Goal: Task Accomplishment & Management: Manage account settings

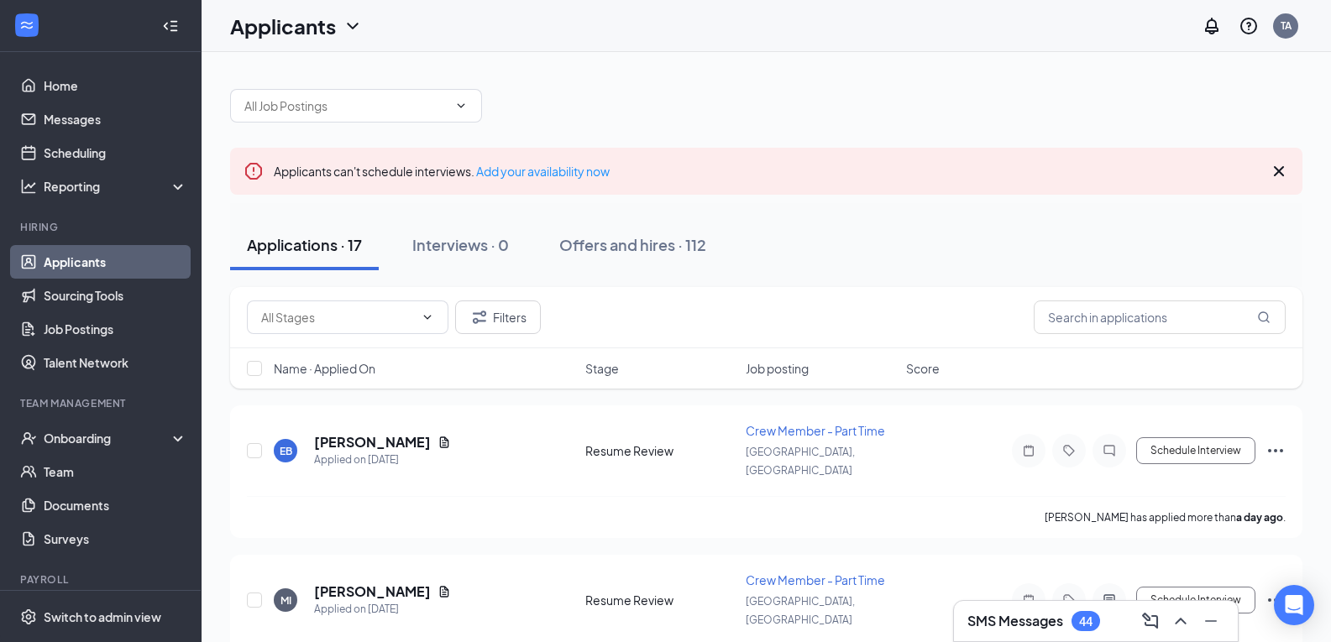
click at [1119, 618] on div "SMS Messages 44" at bounding box center [1095, 621] width 257 height 27
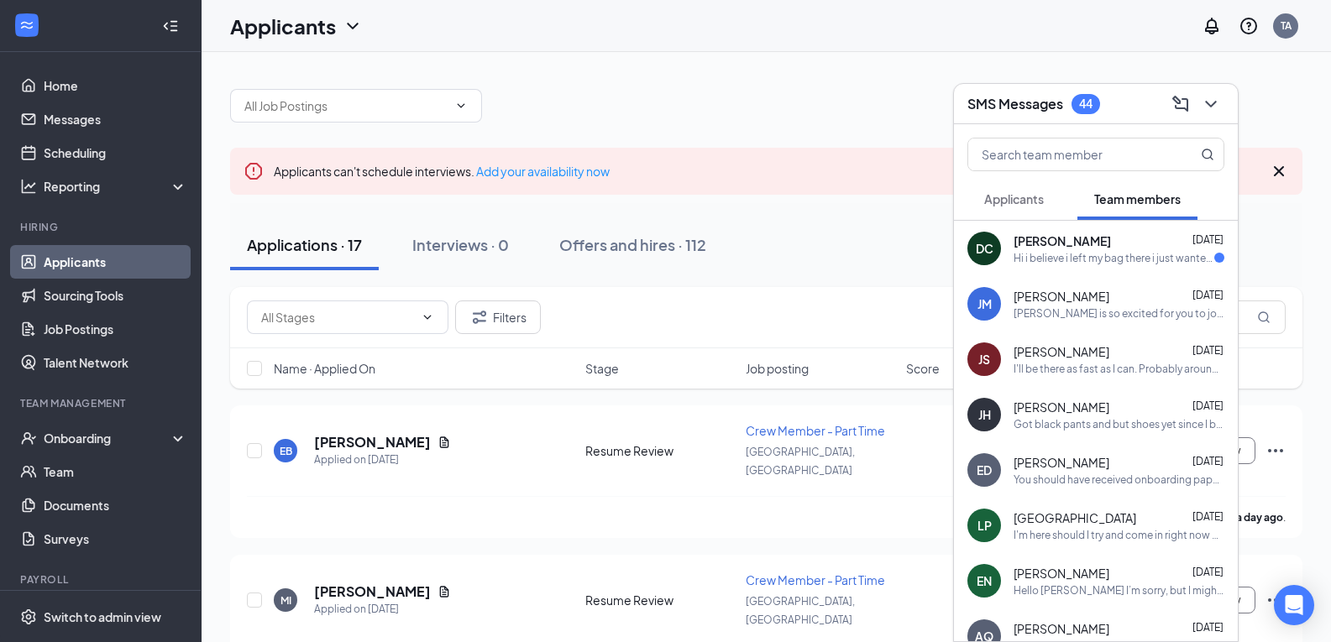
click at [1086, 256] on div "Hi i believe i left my bag there i just wanted to make sure its fine if i leave…" at bounding box center [1113, 258] width 201 height 14
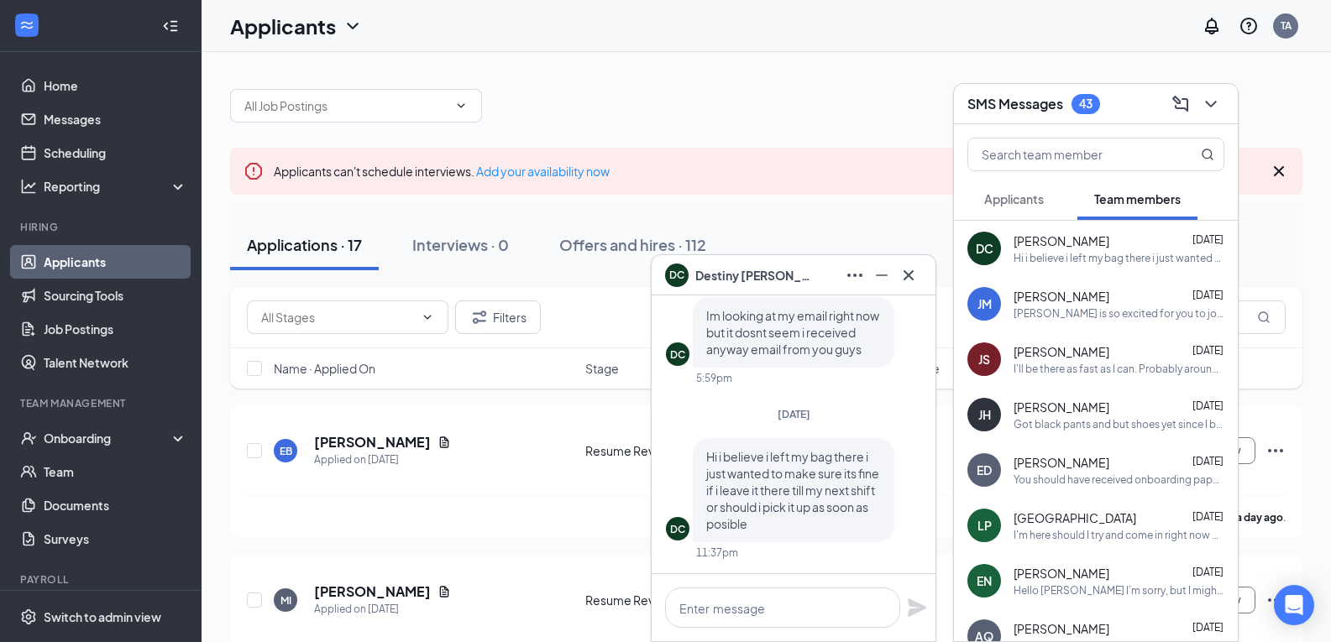
click at [1064, 316] on div "[PERSON_NAME] is so excited for you to join our team! Do you know anyone else w…" at bounding box center [1118, 313] width 211 height 14
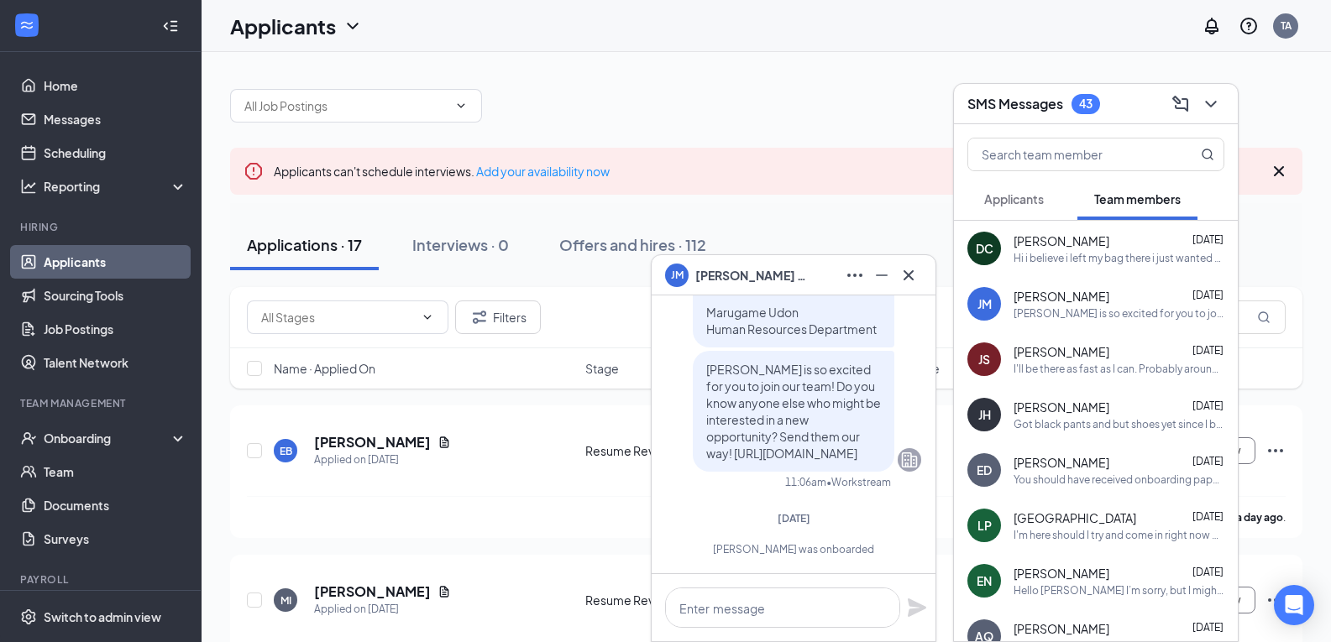
click at [1040, 256] on div "Hi i believe i left my bag there i just wanted to make sure its fine if i leave…" at bounding box center [1118, 258] width 211 height 14
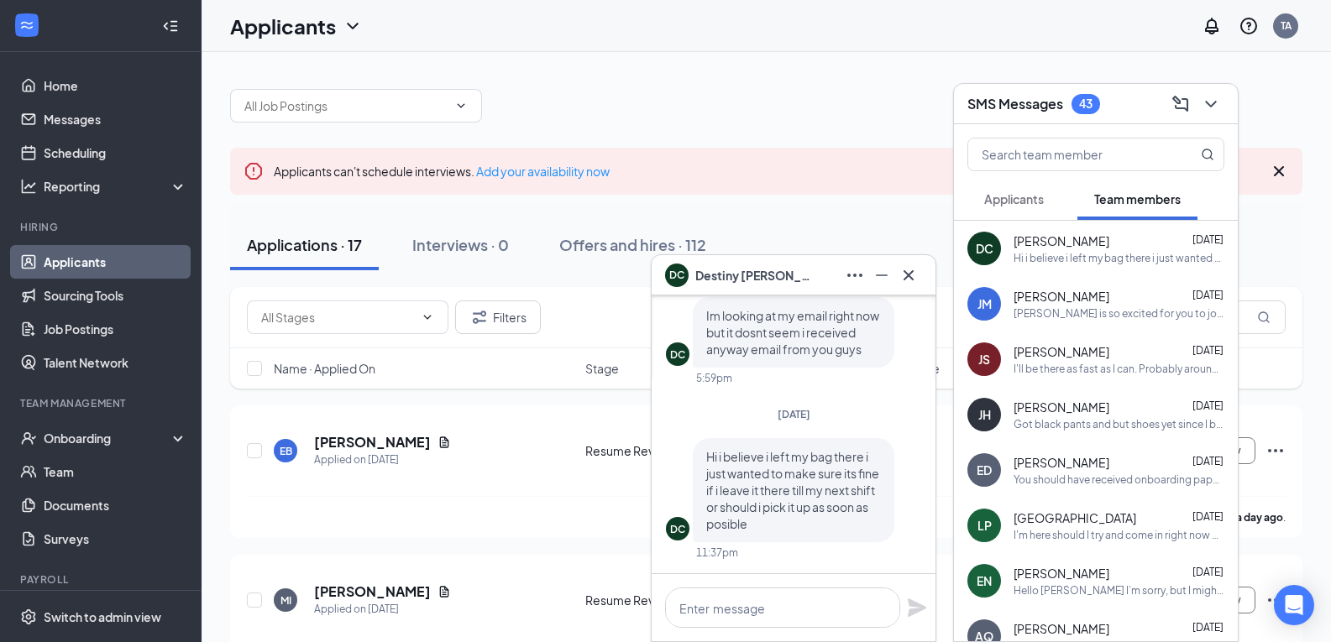
click at [1028, 200] on span "Applicants" at bounding box center [1014, 198] width 60 height 15
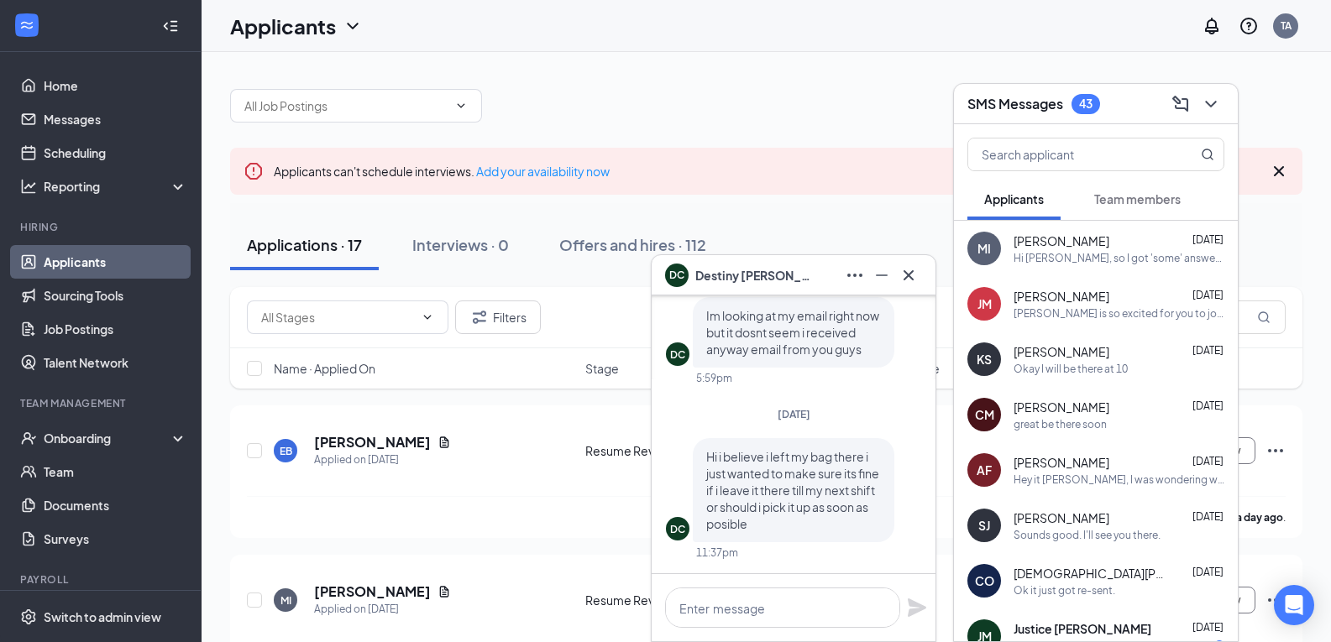
click at [1068, 246] on span "[PERSON_NAME]" at bounding box center [1061, 241] width 96 height 17
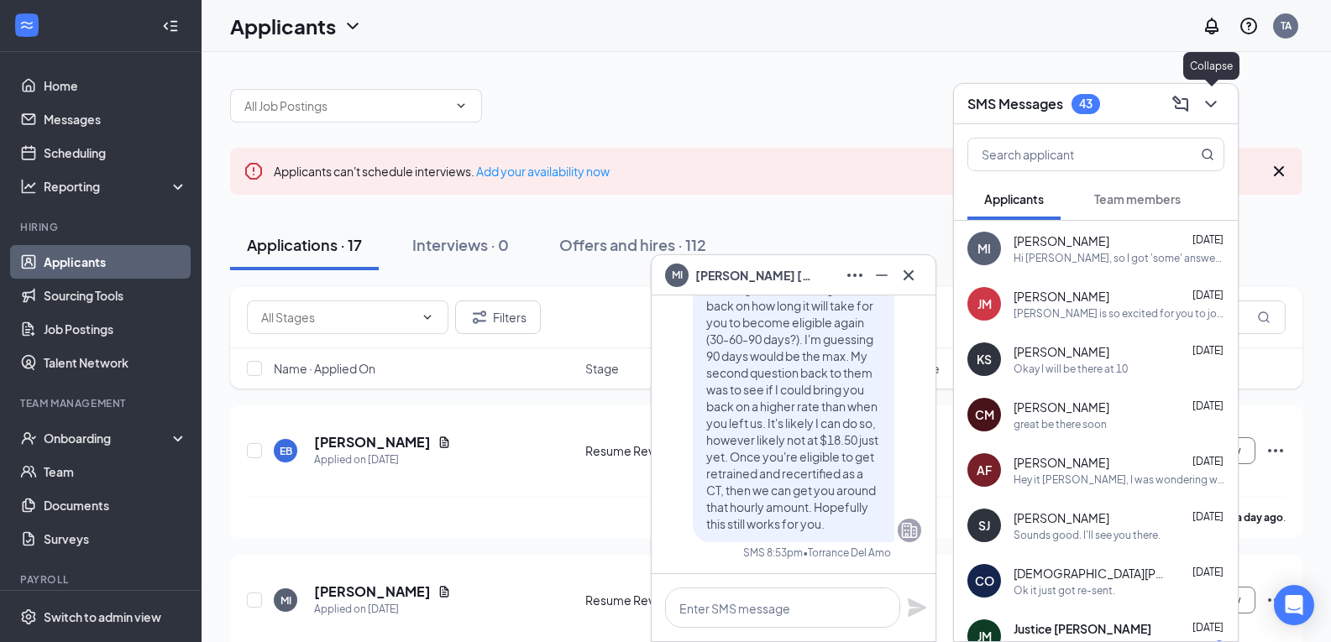
click at [1205, 105] on icon "ChevronDown" at bounding box center [1211, 104] width 20 height 20
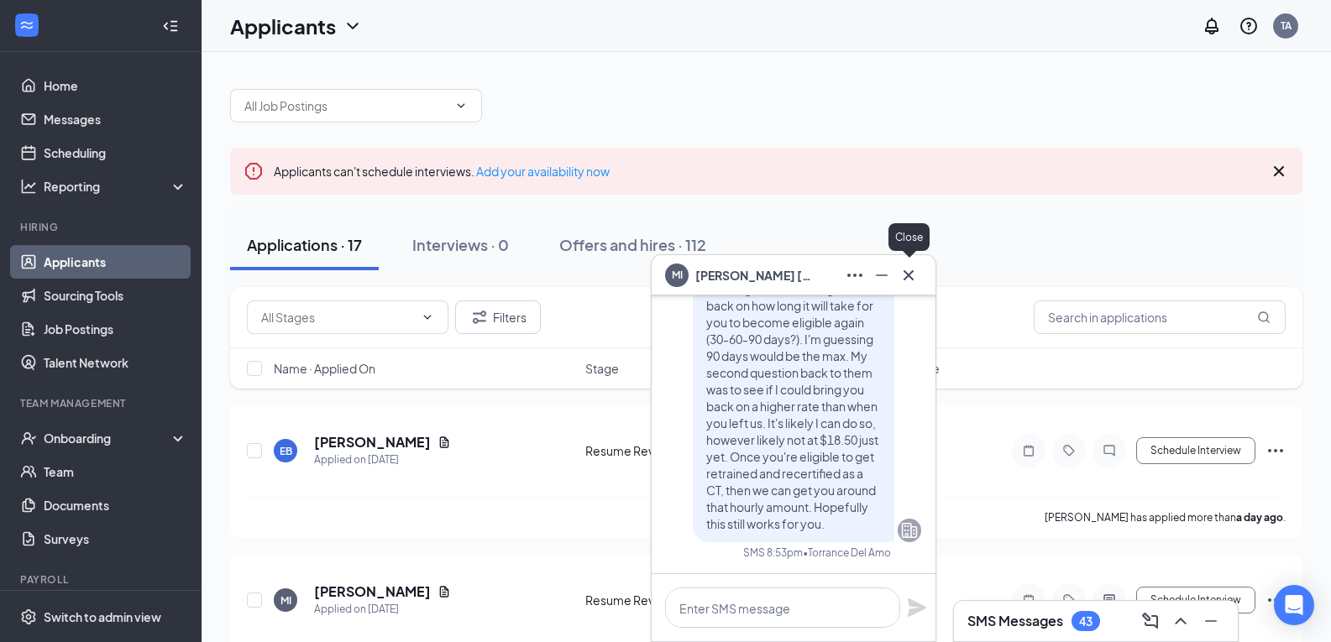
click at [912, 272] on icon "Cross" at bounding box center [908, 275] width 10 height 10
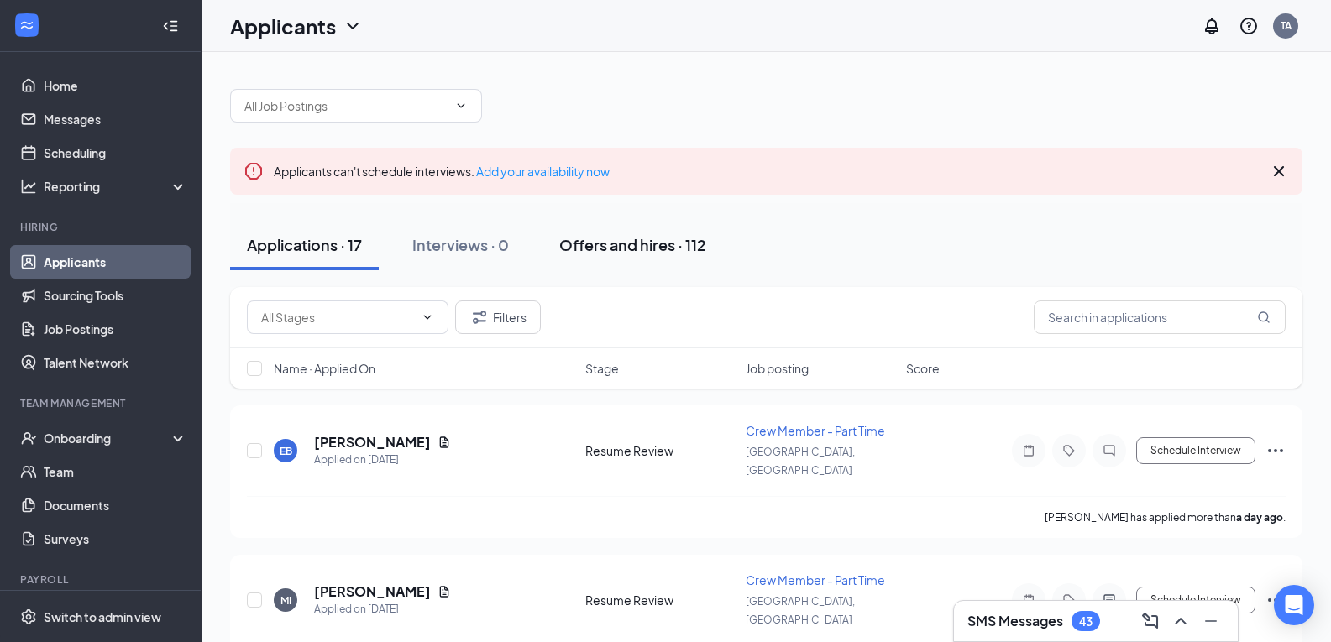
click at [616, 233] on button "Offers and hires · 112" at bounding box center [632, 245] width 181 height 50
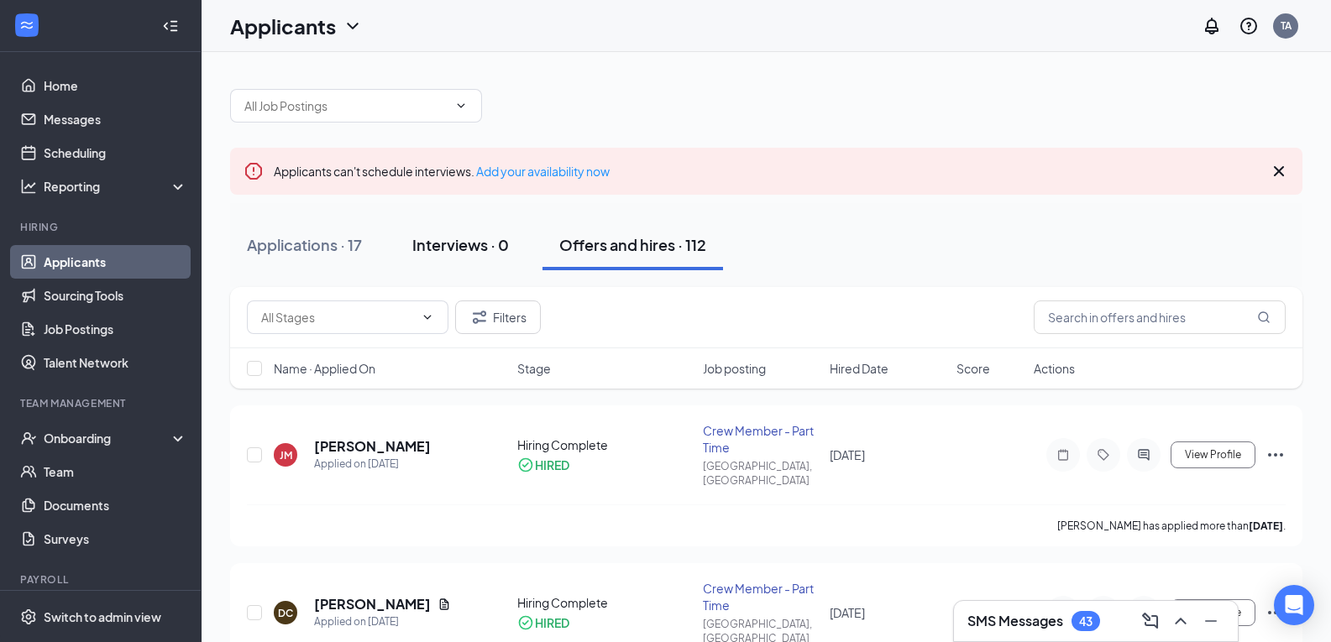
click at [451, 252] on div "Interviews · 0" at bounding box center [460, 244] width 97 height 21
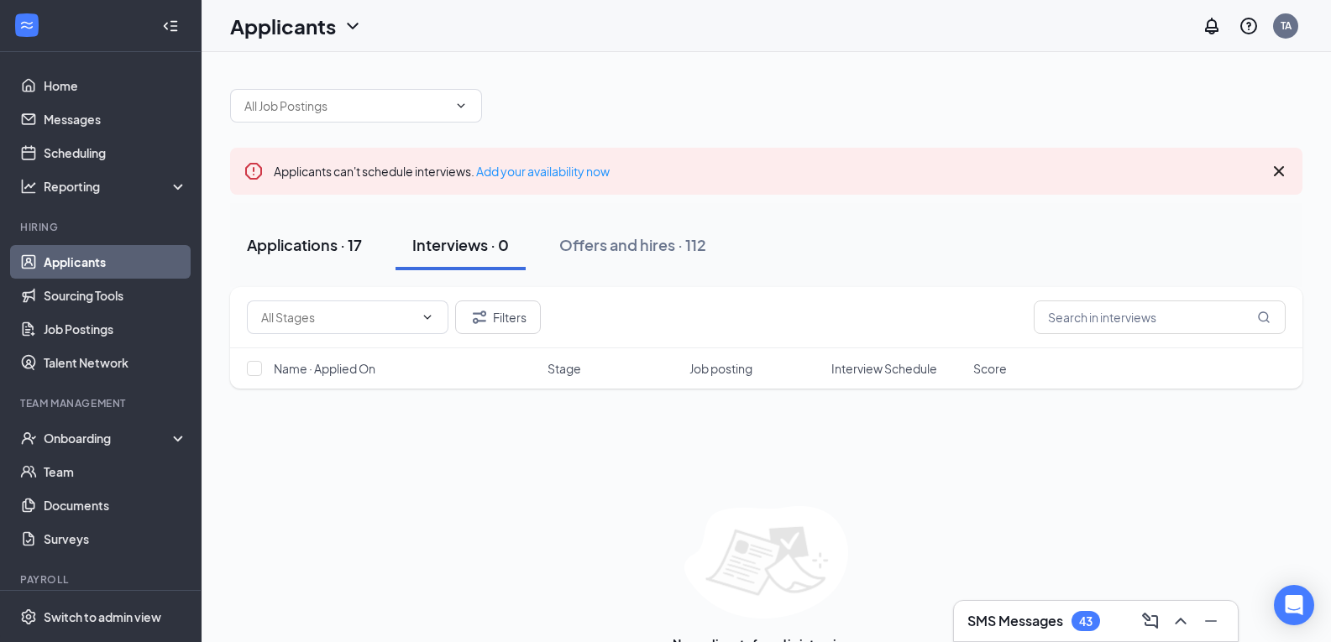
click at [302, 239] on div "Applications · 17" at bounding box center [304, 244] width 115 height 21
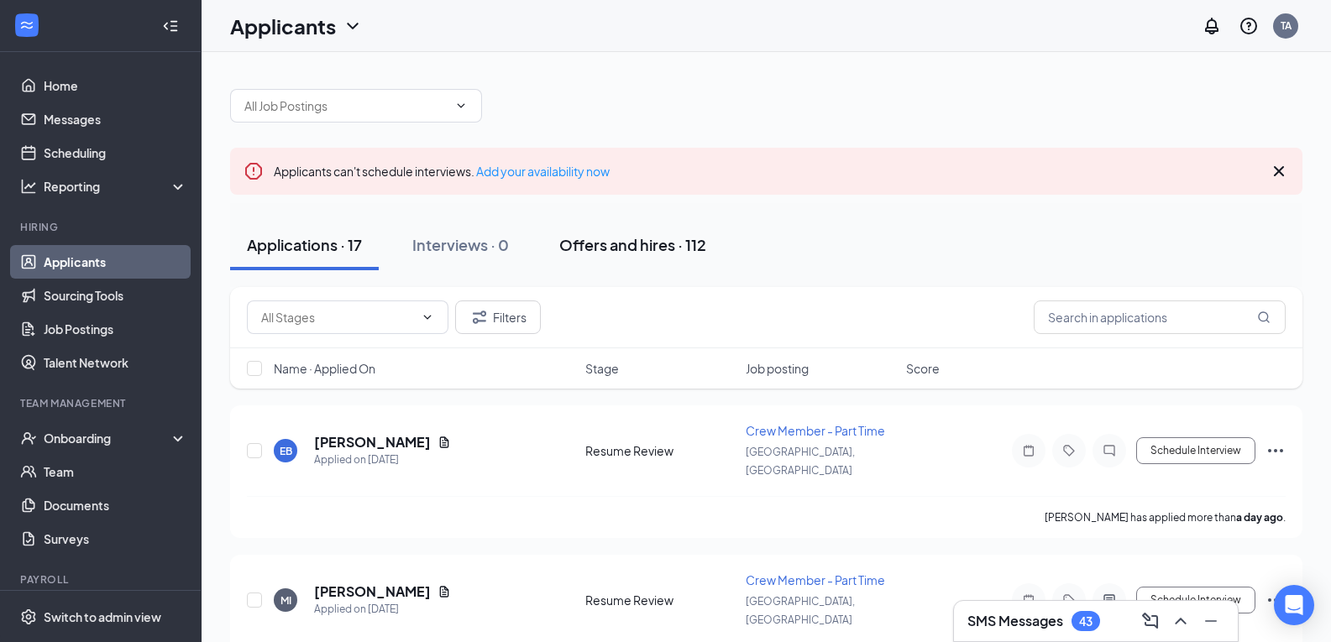
drag, startPoint x: 650, startPoint y: 231, endPoint x: 631, endPoint y: 243, distance: 22.6
click at [650, 232] on button "Offers and hires · 112" at bounding box center [632, 245] width 181 height 50
